Goal: Navigation & Orientation: Understand site structure

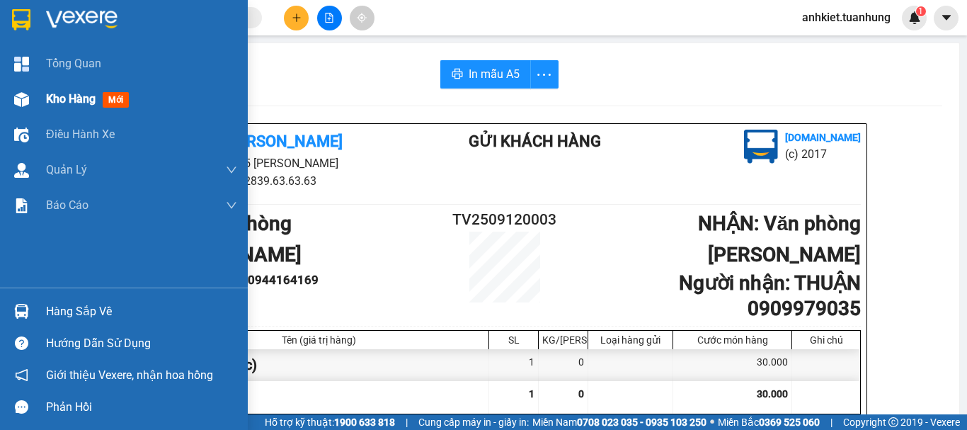
click at [37, 101] on div "Kho hàng mới" at bounding box center [124, 98] width 248 height 35
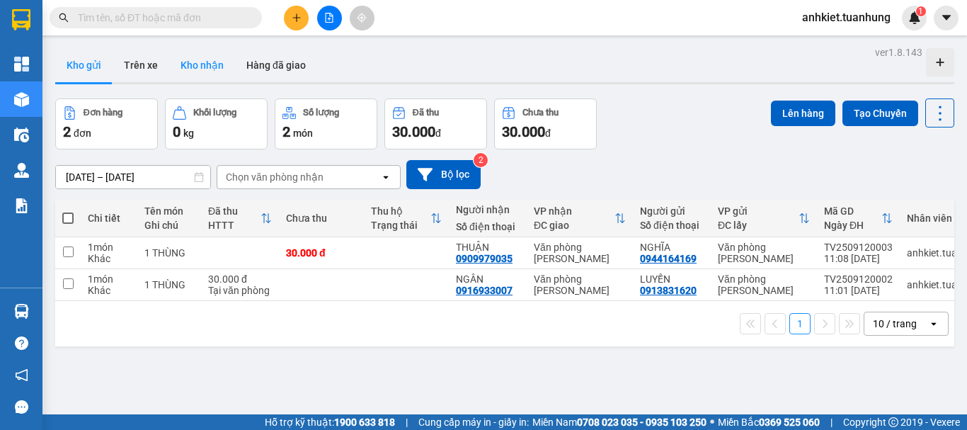
click at [182, 62] on button "Kho nhận" at bounding box center [202, 65] width 66 height 34
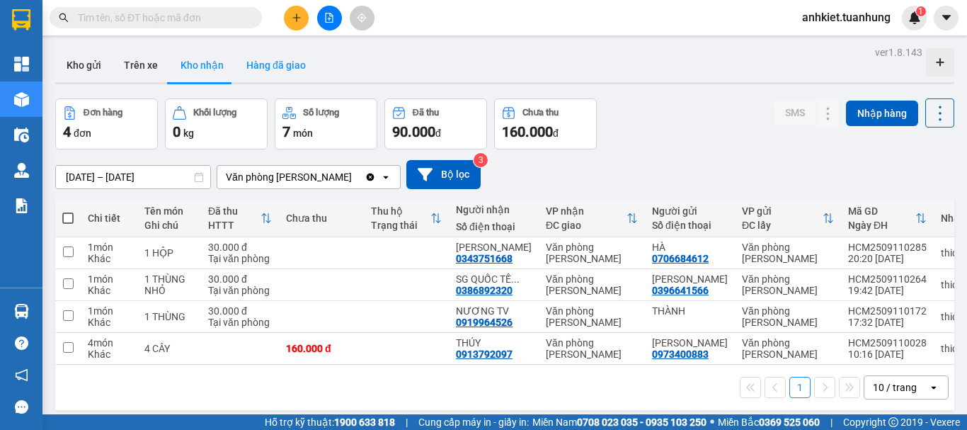
click at [283, 62] on button "Hàng đã giao" at bounding box center [276, 65] width 82 height 34
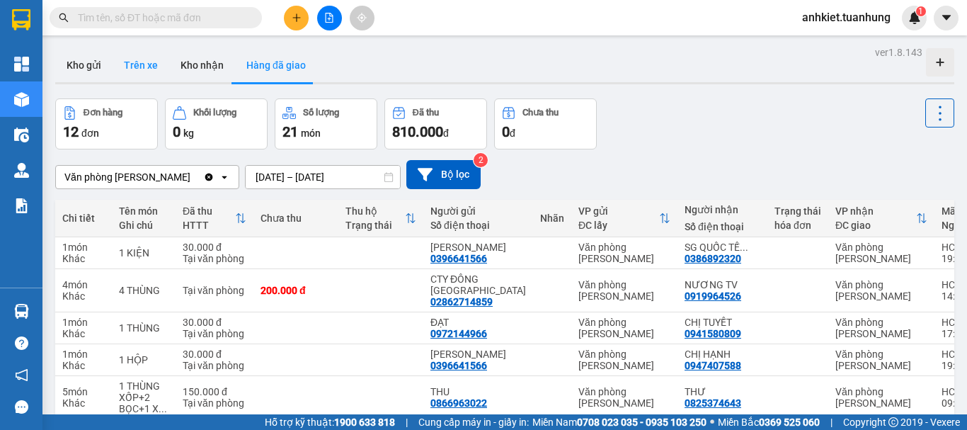
click at [145, 72] on button "Trên xe" at bounding box center [141, 65] width 57 height 34
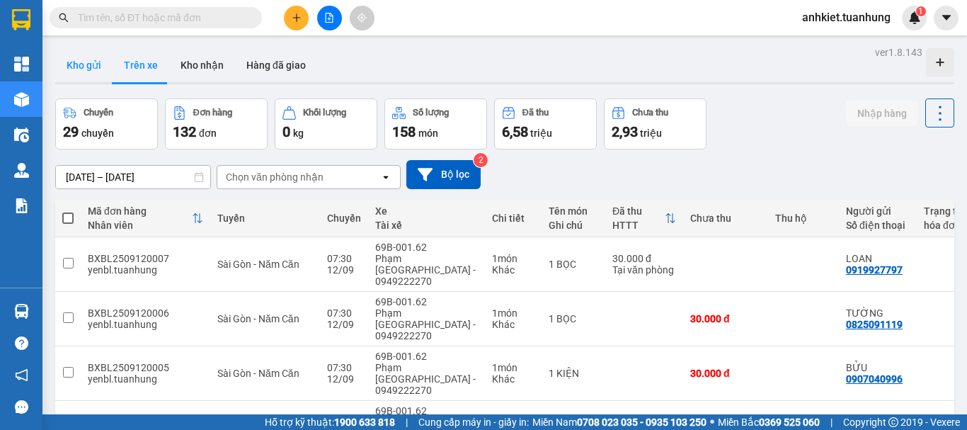
click at [91, 74] on button "Kho gửi" at bounding box center [83, 65] width 57 height 34
